Goal: Register for event/course

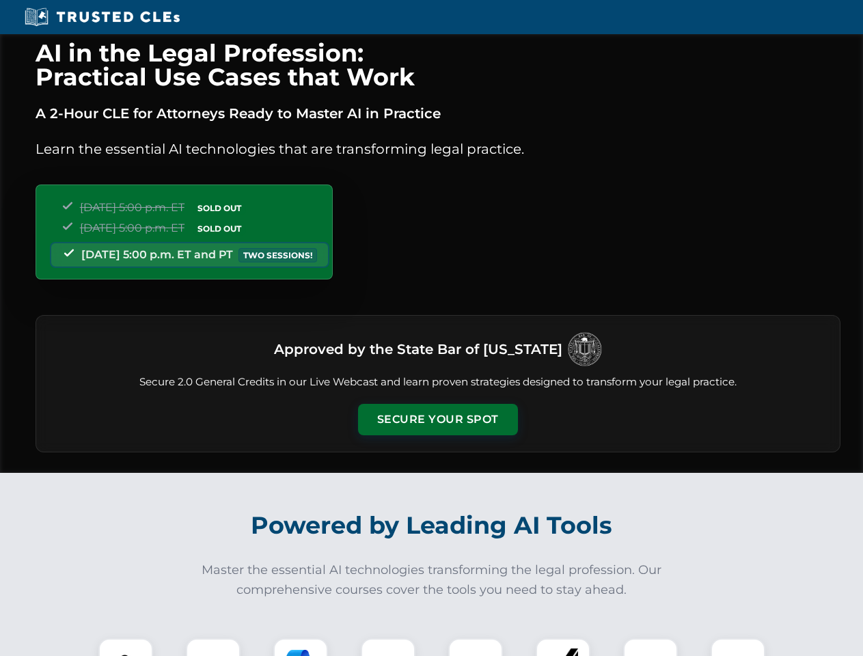
click at [438, 420] on button "Secure Your Spot" at bounding box center [438, 419] width 160 height 31
click at [126, 647] on img at bounding box center [126, 666] width 40 height 40
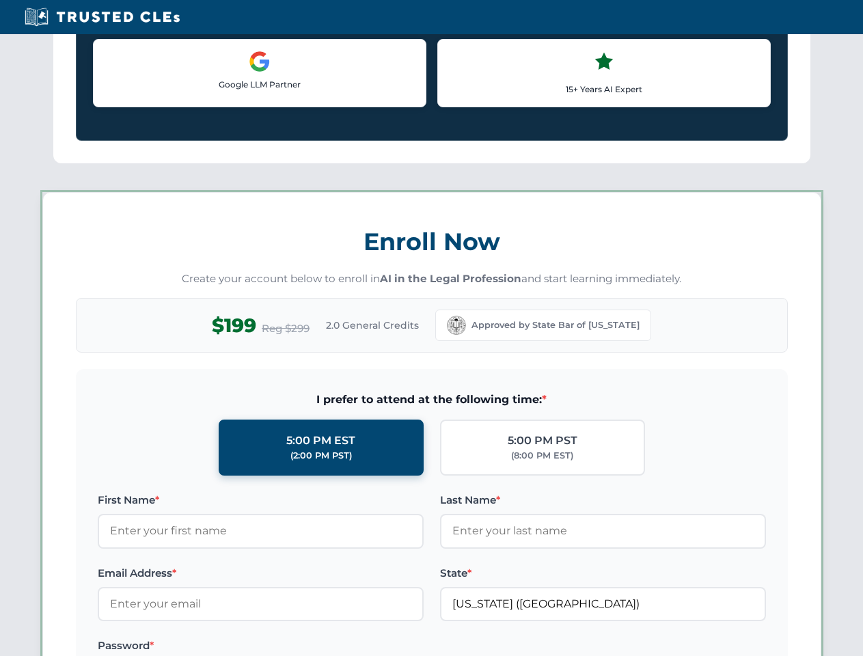
click at [301, 647] on label "Password *" at bounding box center [261, 646] width 326 height 16
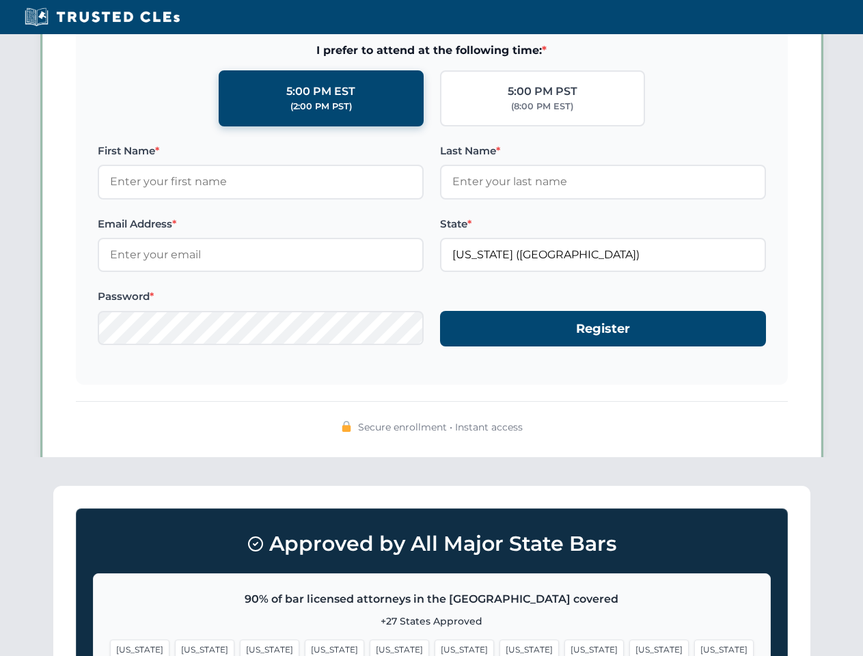
click at [630, 647] on span "[US_STATE]" at bounding box center [659, 650] width 59 height 20
